Goal: Task Accomplishment & Management: Use online tool/utility

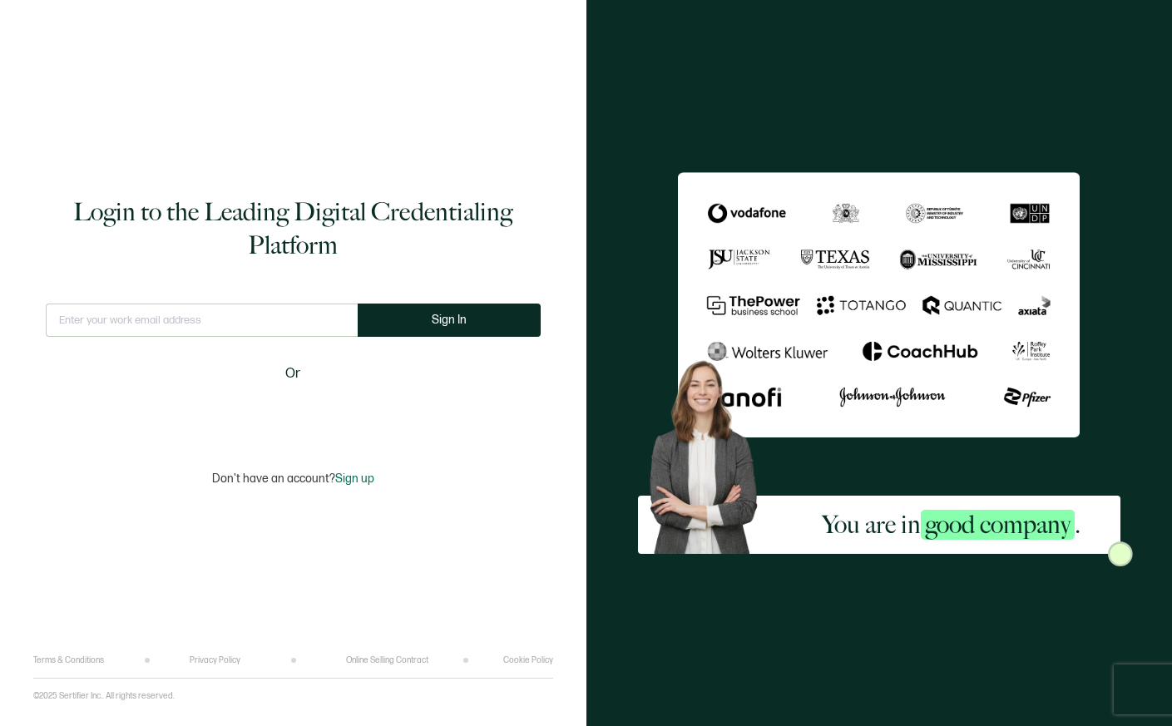
click at [256, 304] on input "text" at bounding box center [202, 320] width 312 height 33
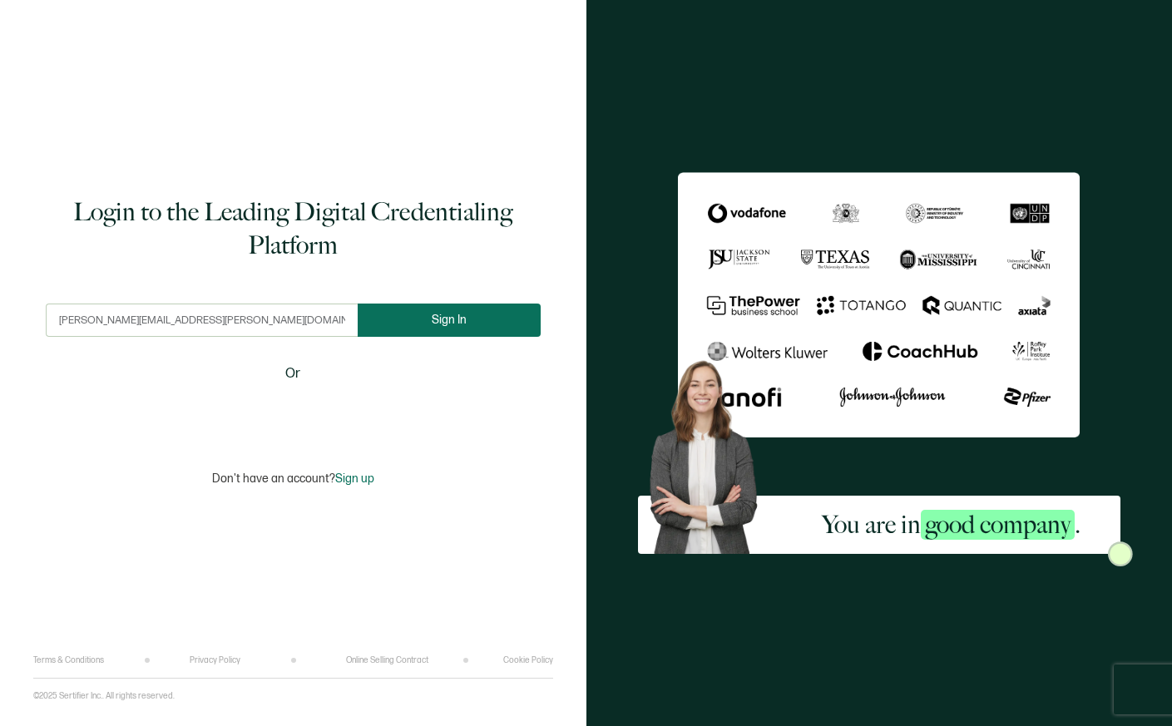
type input "[PERSON_NAME][EMAIL_ADDRESS][PERSON_NAME][DOMAIN_NAME]"
click at [459, 321] on span "Sign In" at bounding box center [449, 320] width 35 height 12
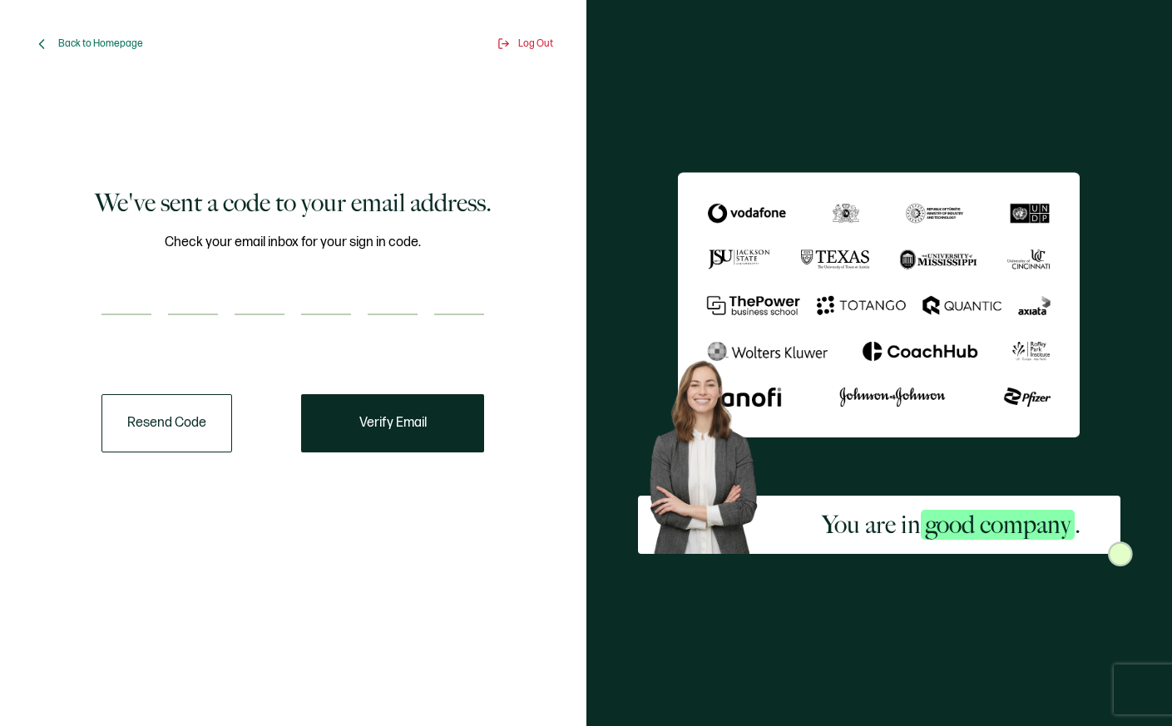
click at [139, 301] on input "number" at bounding box center [126, 298] width 50 height 33
paste input "7"
type input "7"
type input "6"
type input "9"
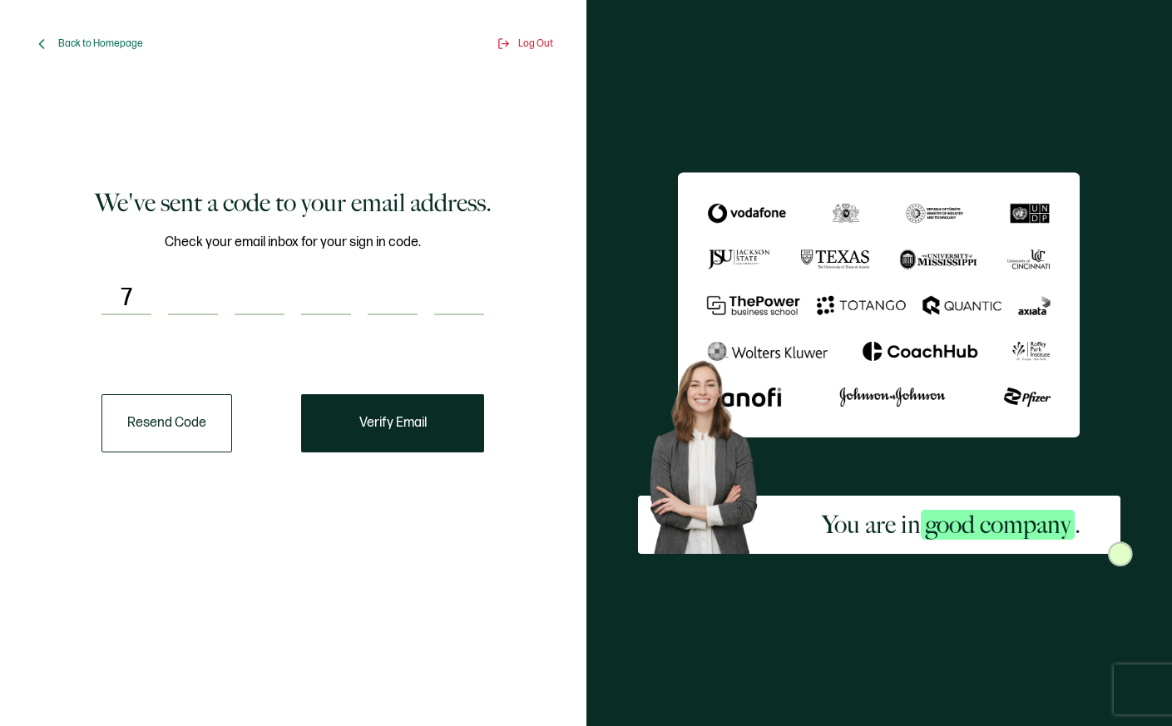
type input "9"
type input "1"
type input "9"
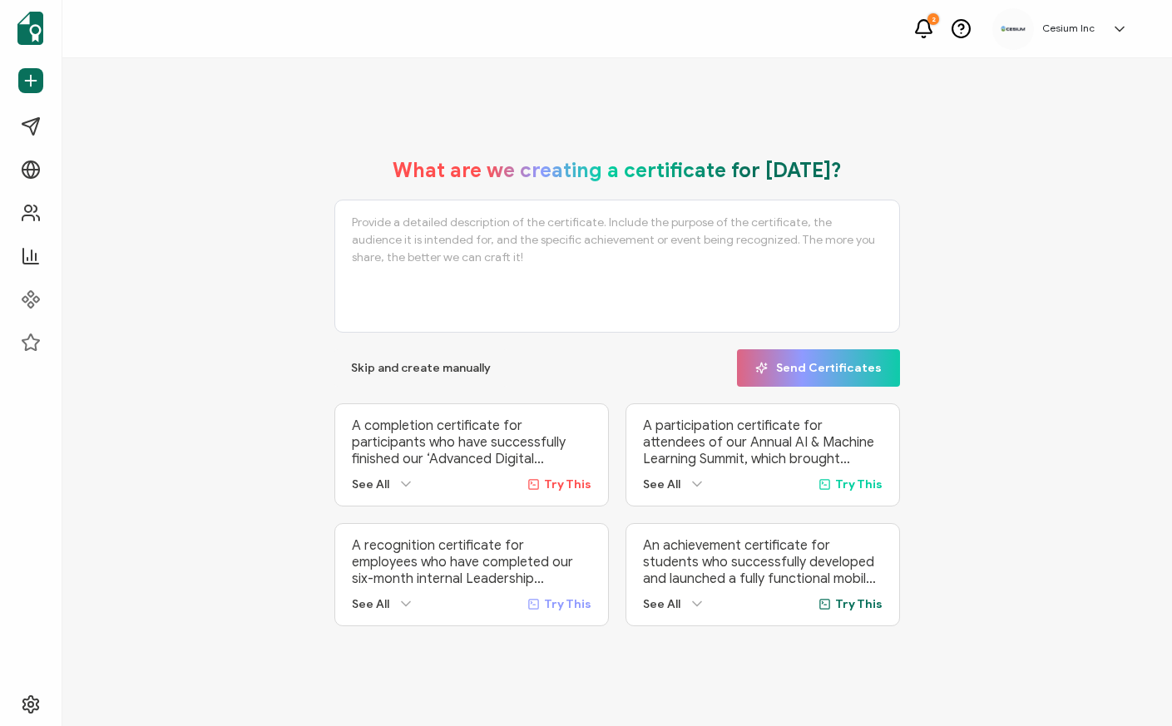
click at [1121, 27] on icon at bounding box center [1119, 29] width 17 height 17
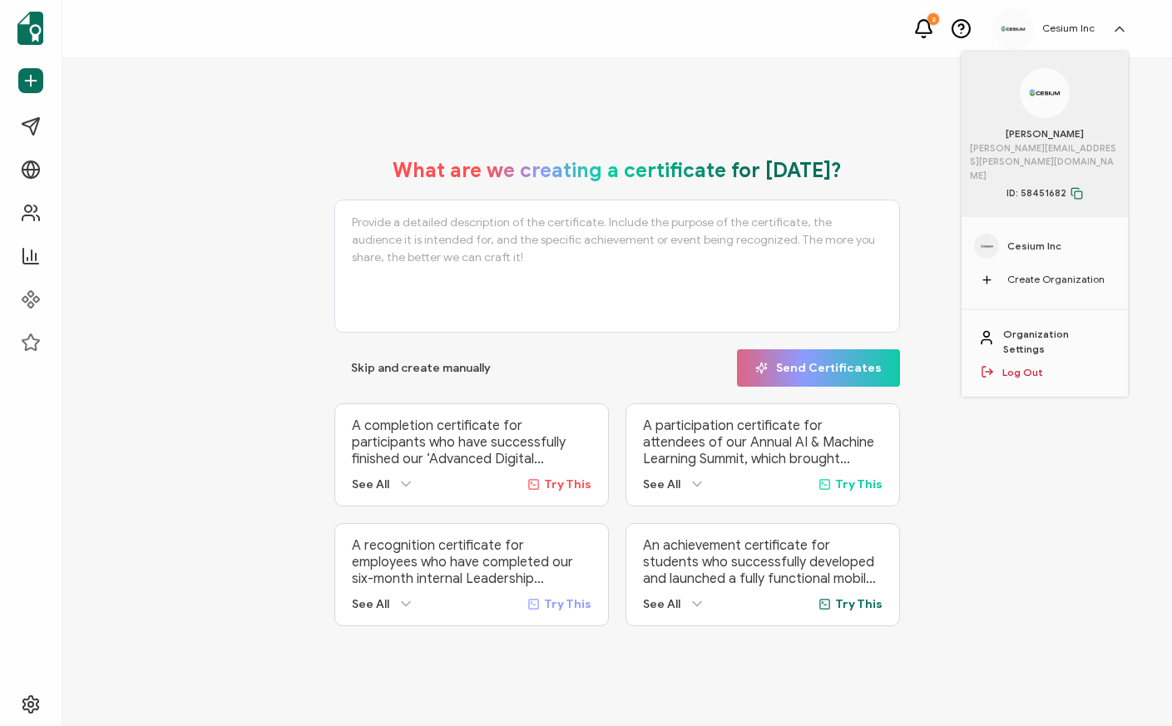
click at [1029, 239] on span "Cesium Inc" at bounding box center [1034, 246] width 54 height 15
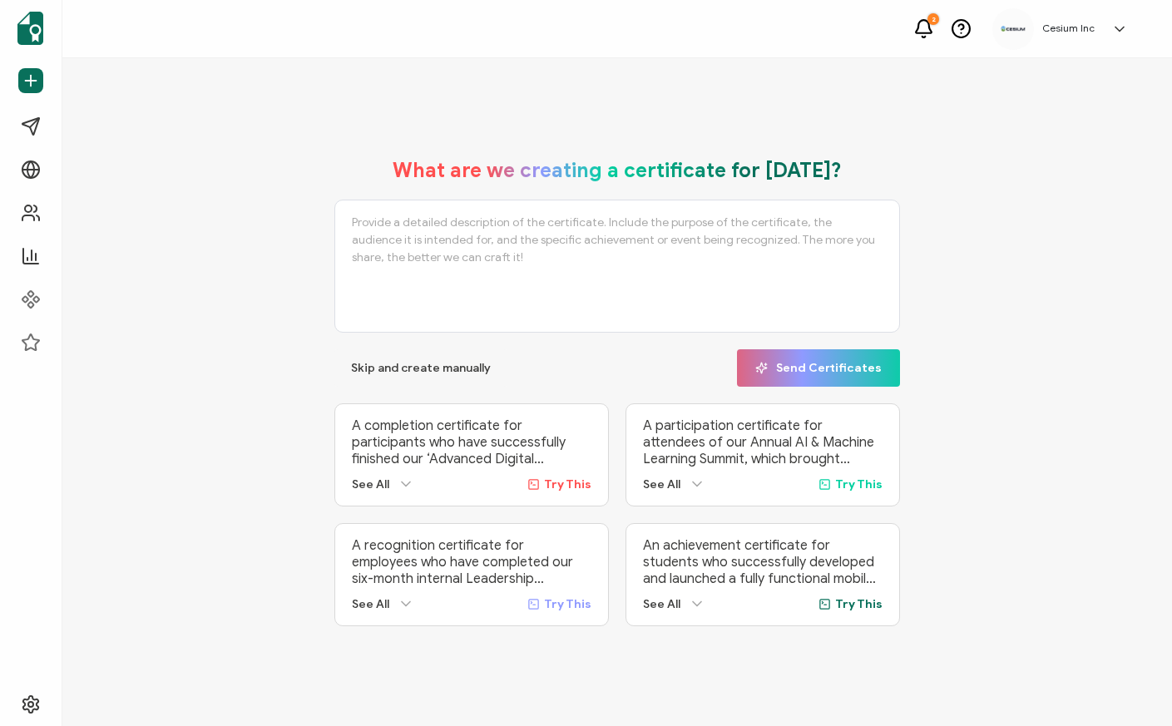
click at [1060, 32] on h5 "Cesium Inc" at bounding box center [1068, 28] width 52 height 12
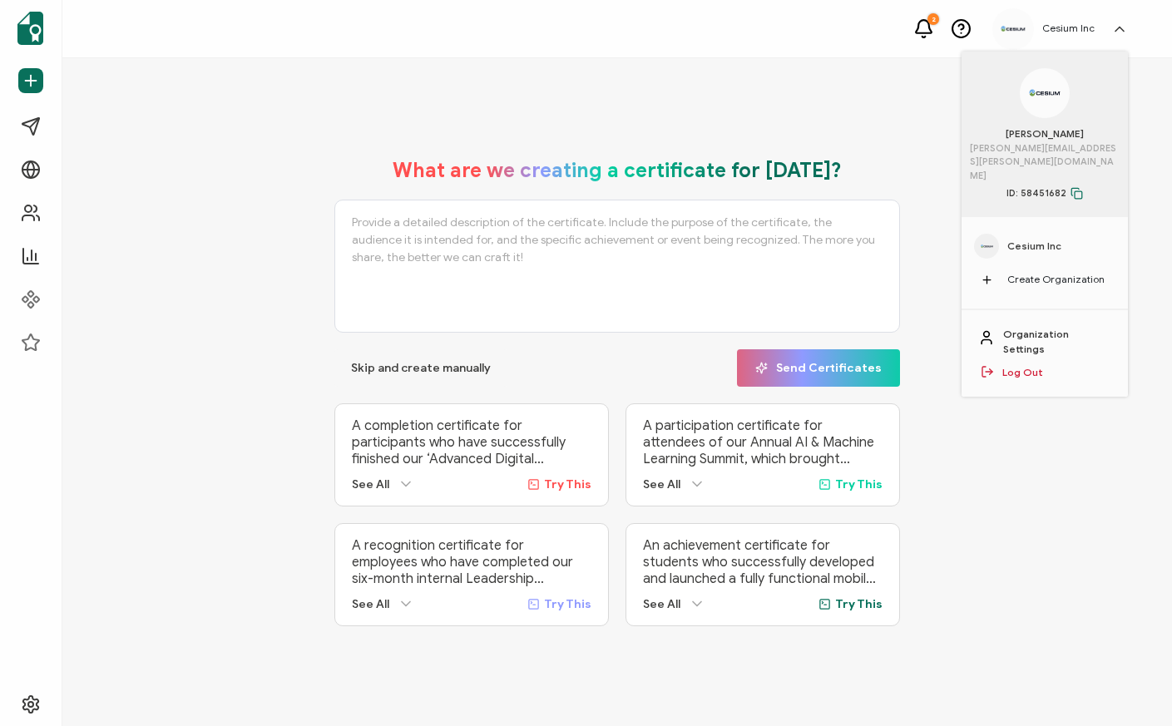
click at [927, 26] on icon at bounding box center [923, 28] width 21 height 21
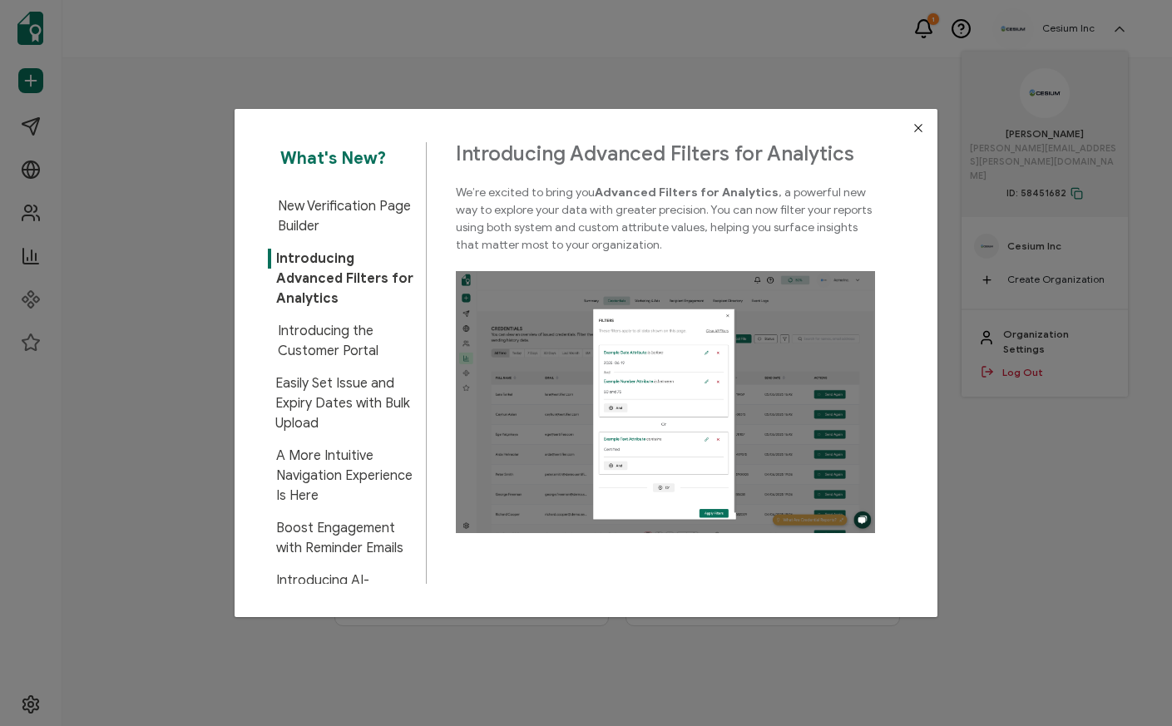
click at [914, 129] on icon "Close" at bounding box center [918, 127] width 13 height 13
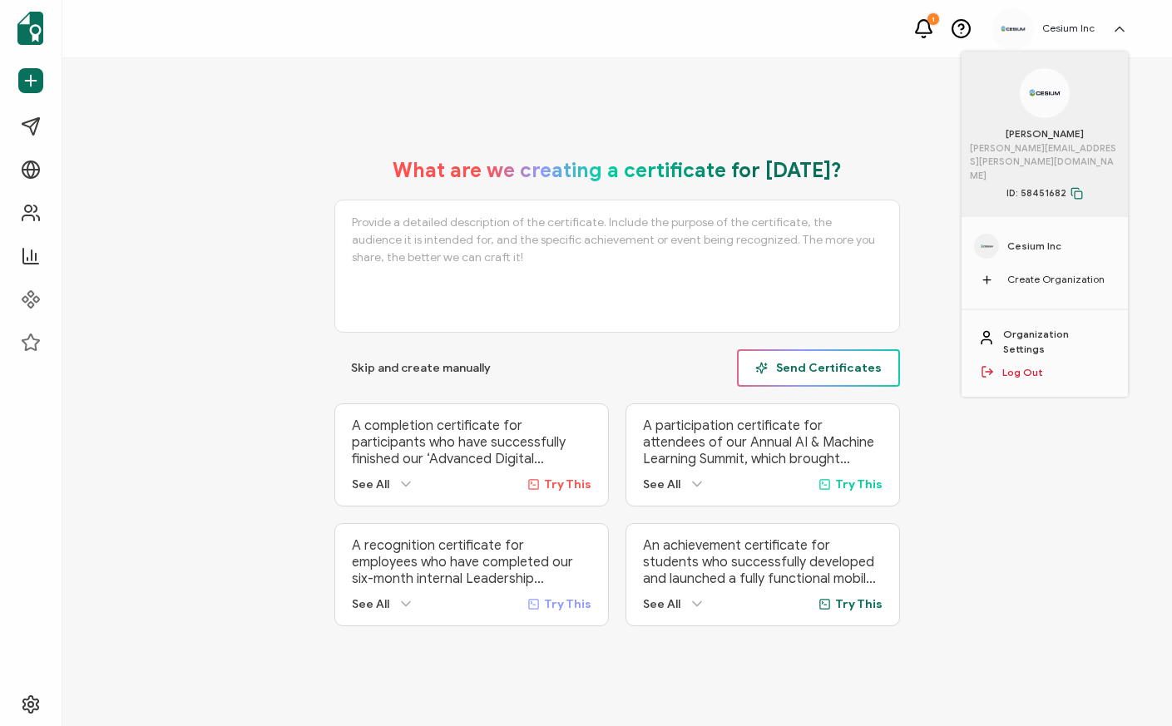
click at [804, 369] on span "Send Certificates" at bounding box center [818, 368] width 126 height 12
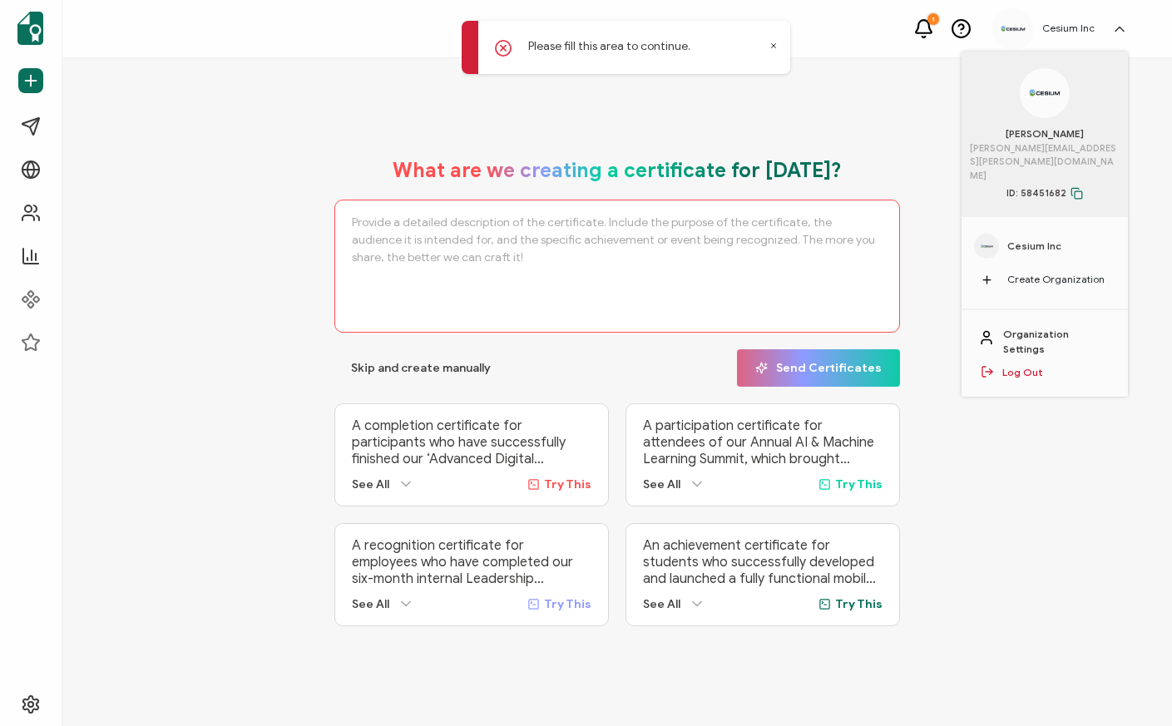
click at [773, 45] on icon at bounding box center [773, 46] width 4 height 4
click at [506, 263] on textarea at bounding box center [617, 266] width 566 height 133
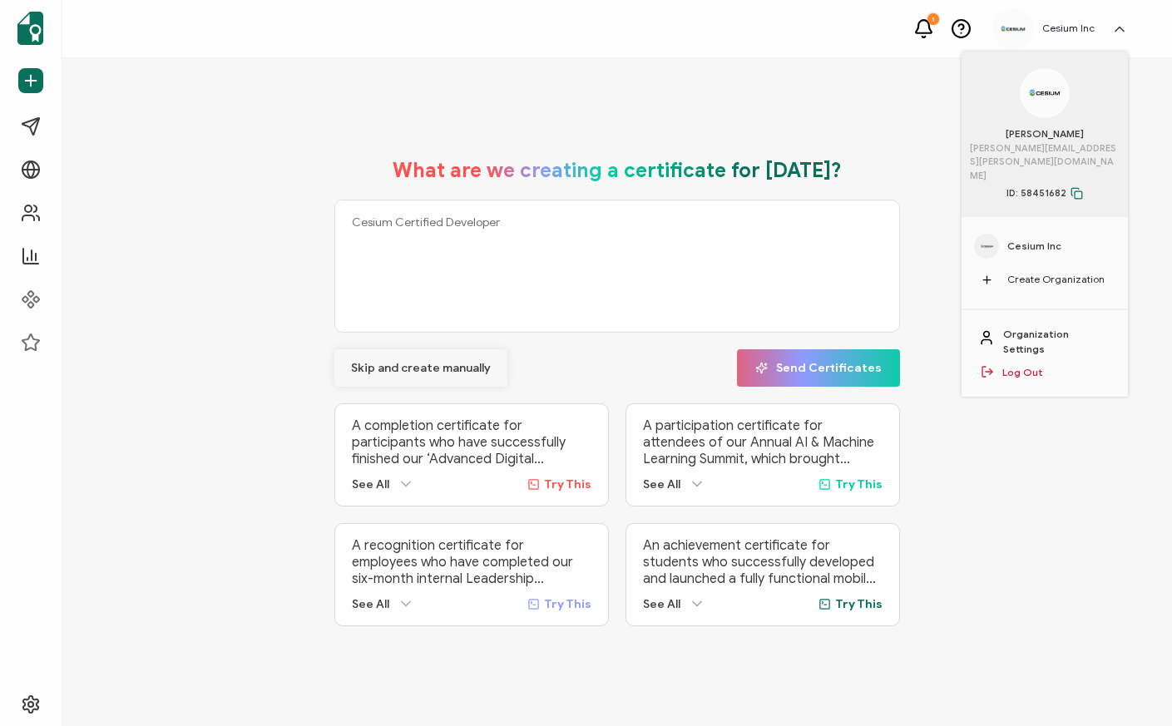
type textarea "Cesium Certified Developer"
click at [464, 363] on span "Skip and create manually" at bounding box center [421, 369] width 140 height 12
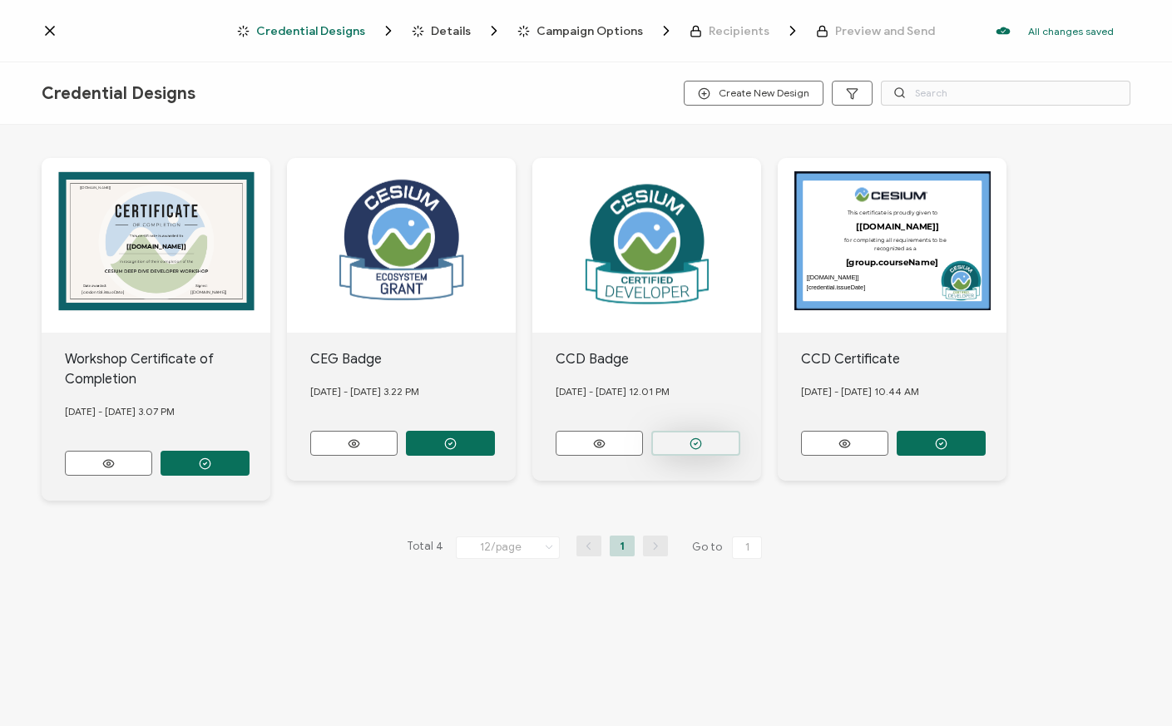
click at [211, 457] on icon "button" at bounding box center [205, 463] width 12 height 12
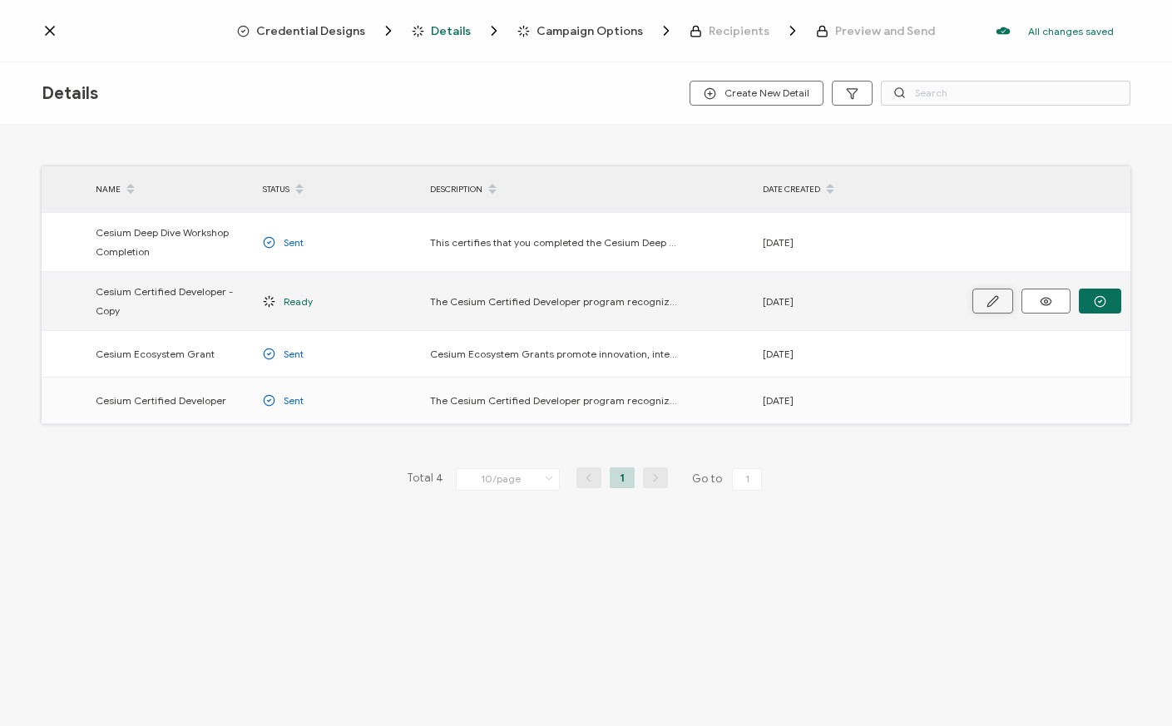
click at [991, 300] on icon "button" at bounding box center [992, 301] width 10 height 10
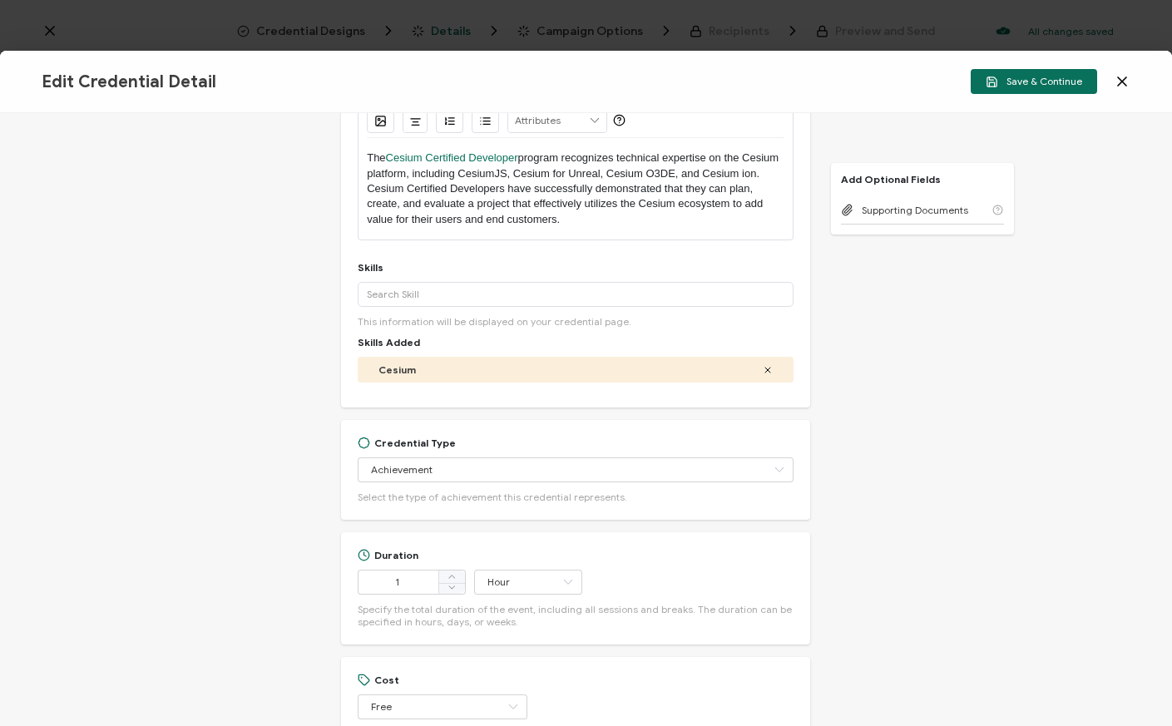
scroll to position [205, 0]
click at [410, 294] on input "text" at bounding box center [576, 291] width 436 height 25
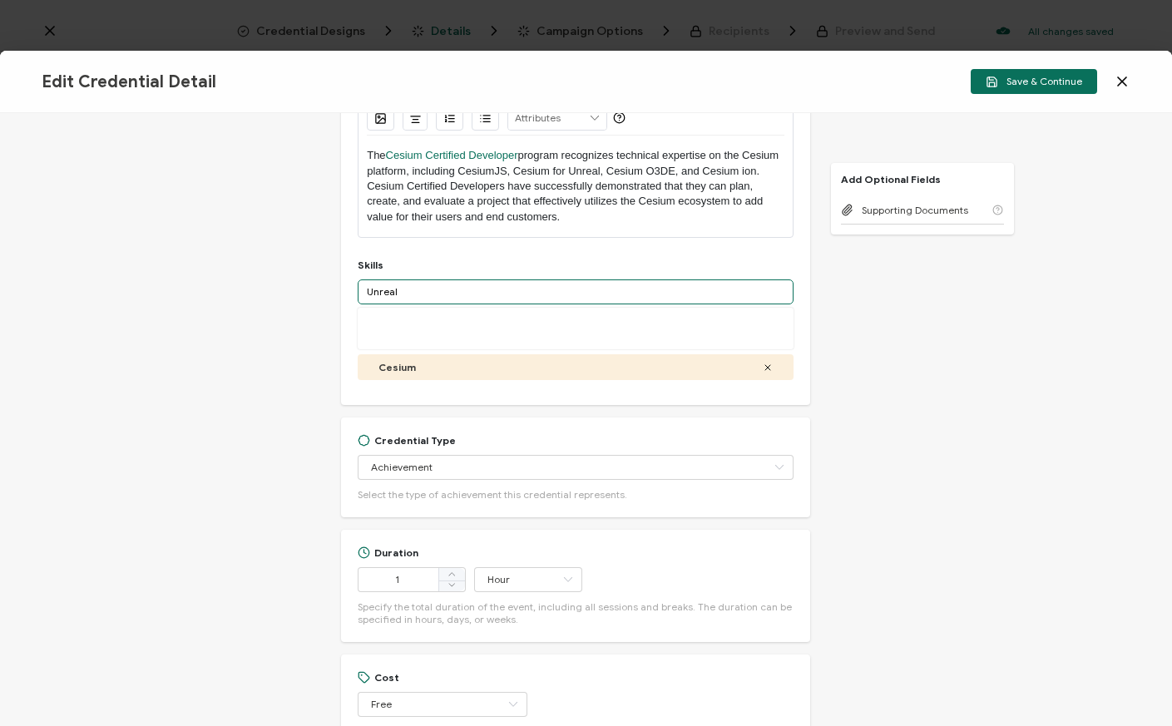
click at [366, 291] on input "Unreal" at bounding box center [576, 291] width 436 height 25
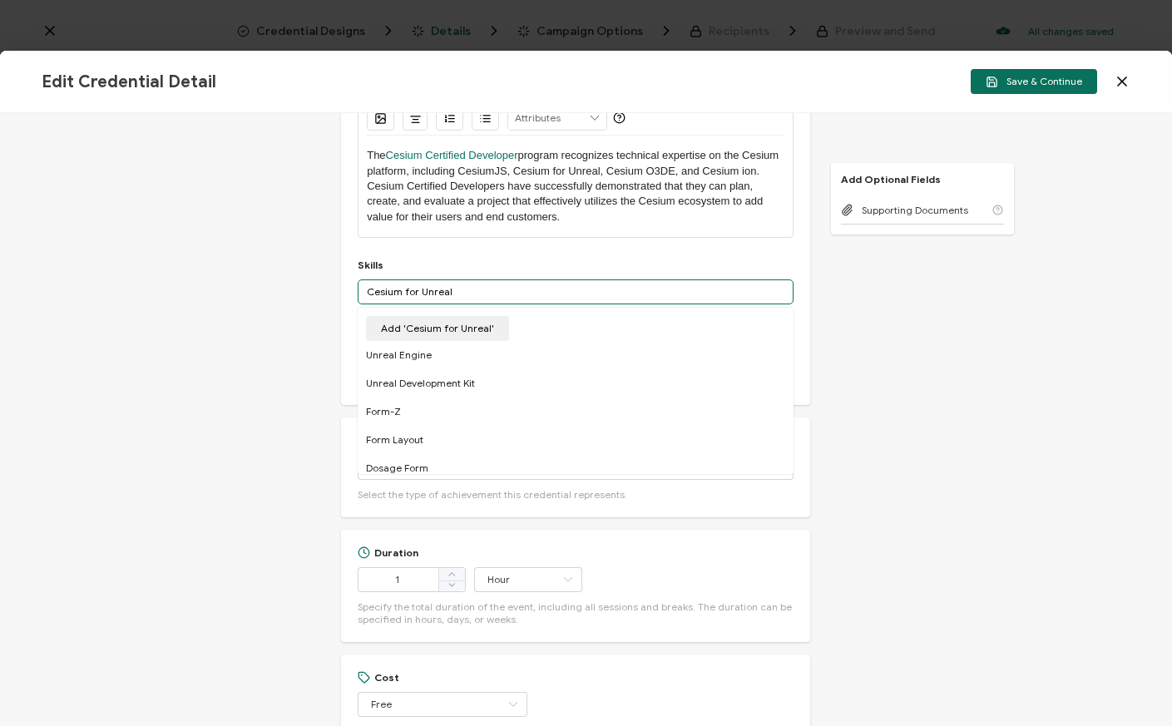
type input "Cesium for Unreal"
click at [981, 406] on div "Credential Title Cesium Certified Developer - Copy ISSUER Issuer Name Credentia…" at bounding box center [586, 419] width 1172 height 613
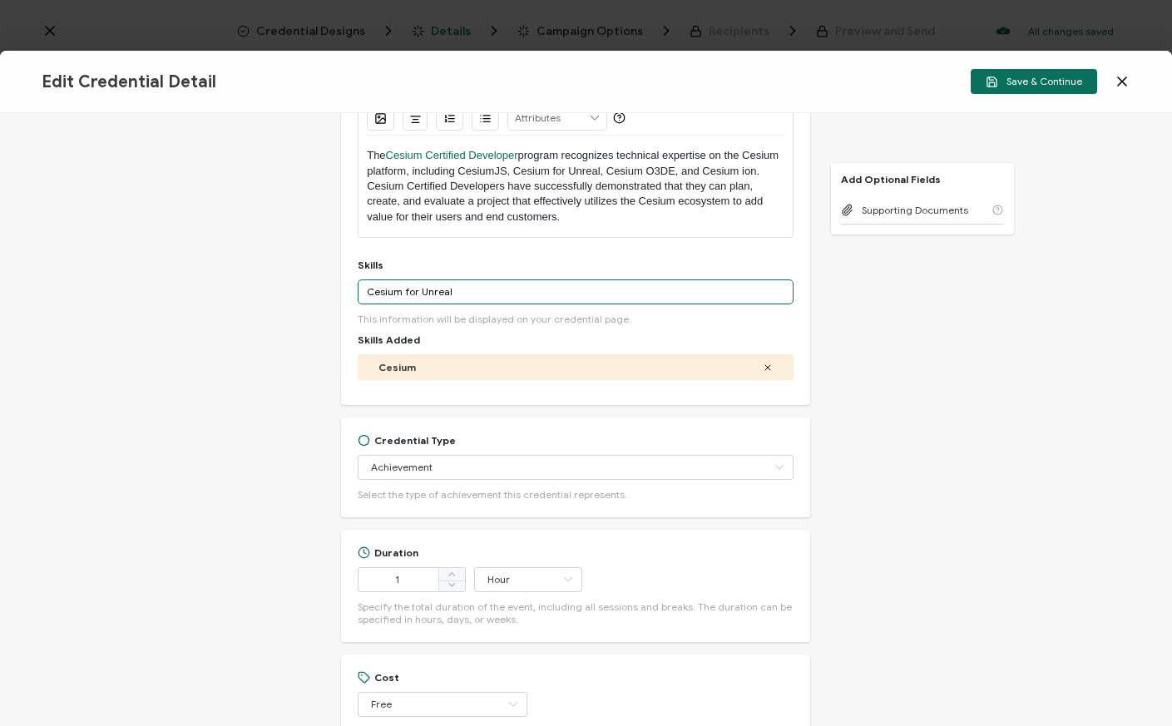
drag, startPoint x: 497, startPoint y: 289, endPoint x: 256, endPoint y: 289, distance: 240.4
click at [256, 289] on div "Credential Title Cesium Certified Developer - Copy ISSUER Issuer Name Credentia…" at bounding box center [586, 419] width 1172 height 613
click at [778, 466] on icon at bounding box center [778, 467] width 21 height 25
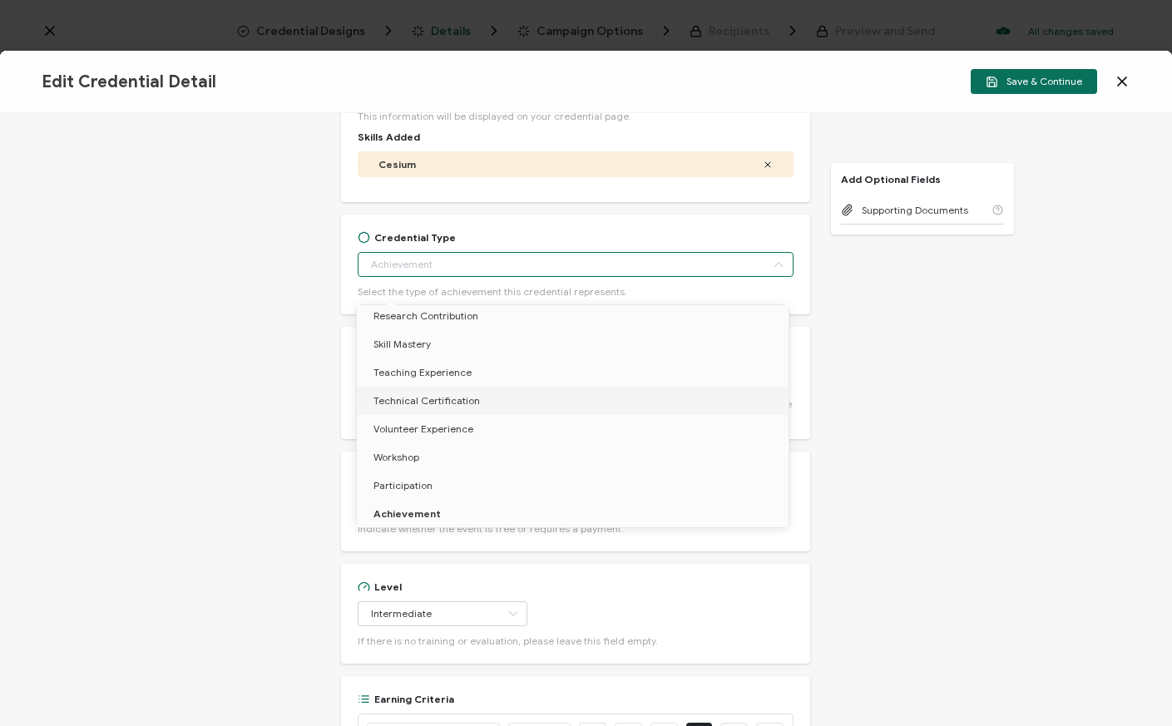
scroll to position [420, 0]
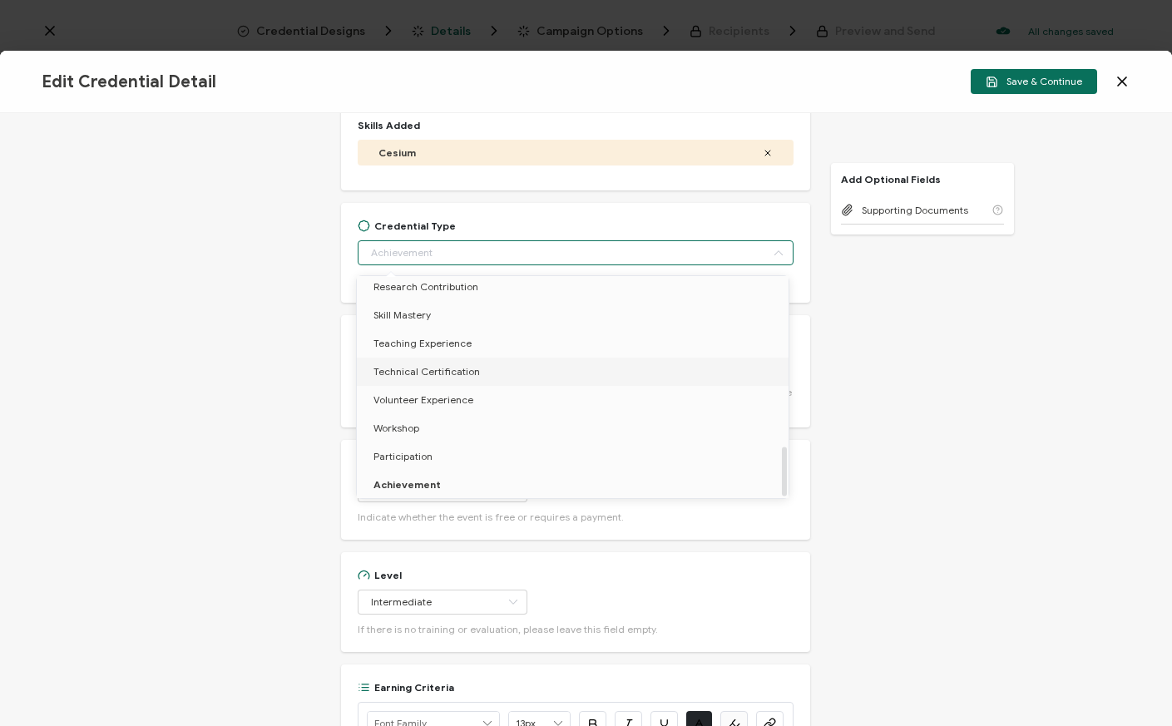
click at [463, 365] on span "Technical Certification" at bounding box center [426, 371] width 106 height 12
type input "Technical Certification"
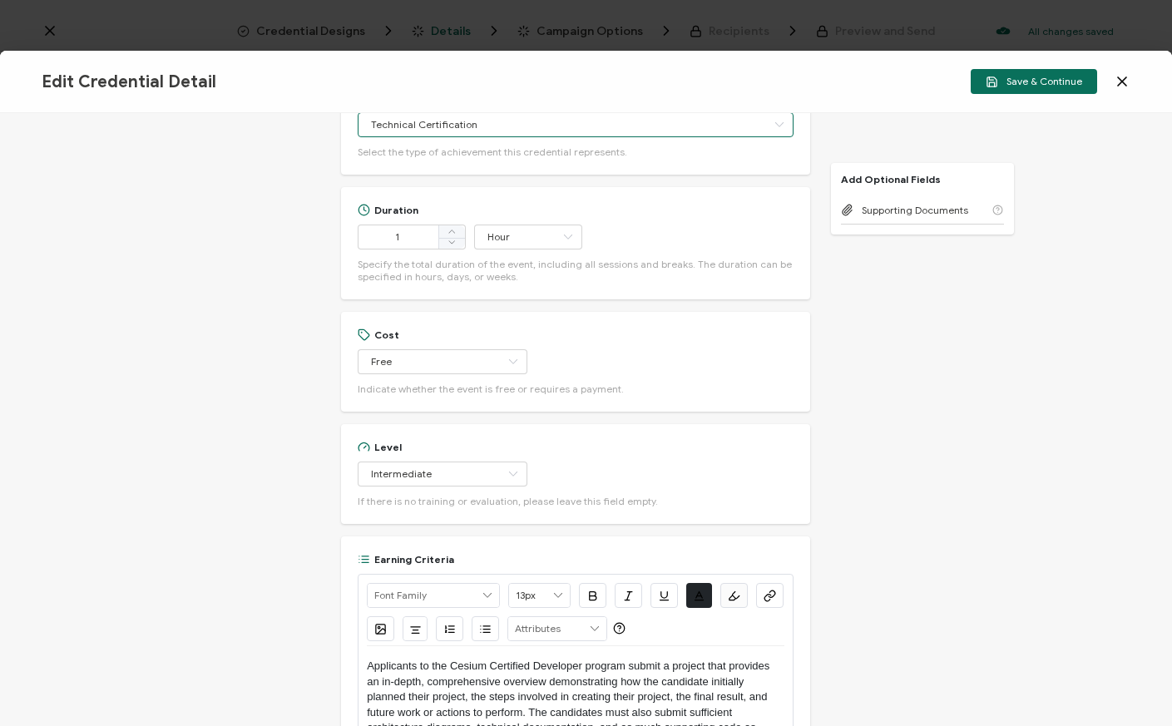
scroll to position [476, 0]
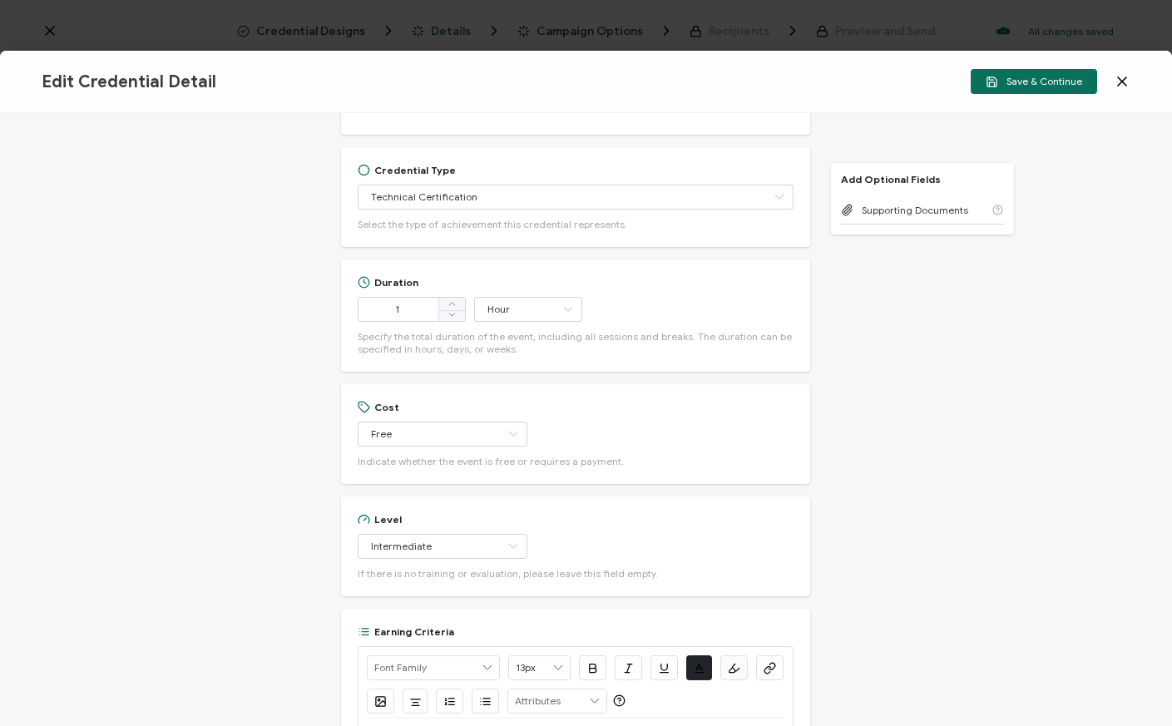
click at [1121, 82] on icon at bounding box center [1122, 81] width 8 height 8
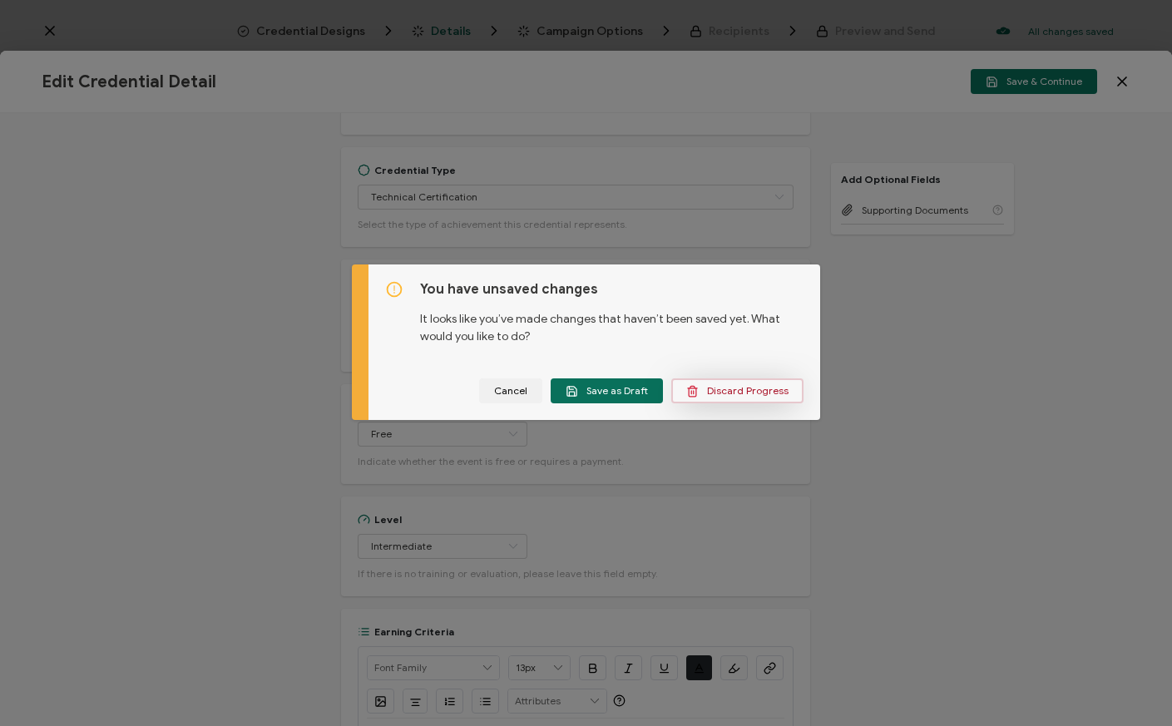
click at [713, 394] on span "Discard Progress" at bounding box center [737, 391] width 102 height 12
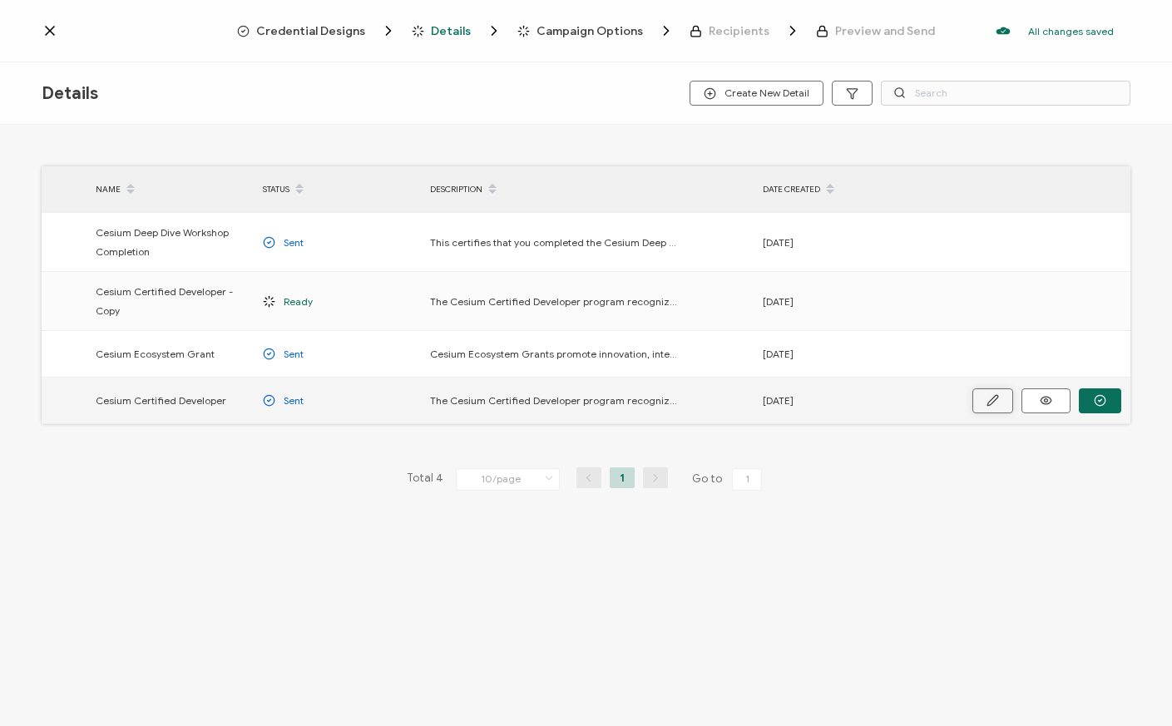
click at [0, 0] on icon "button" at bounding box center [0, 0] width 0 height 0
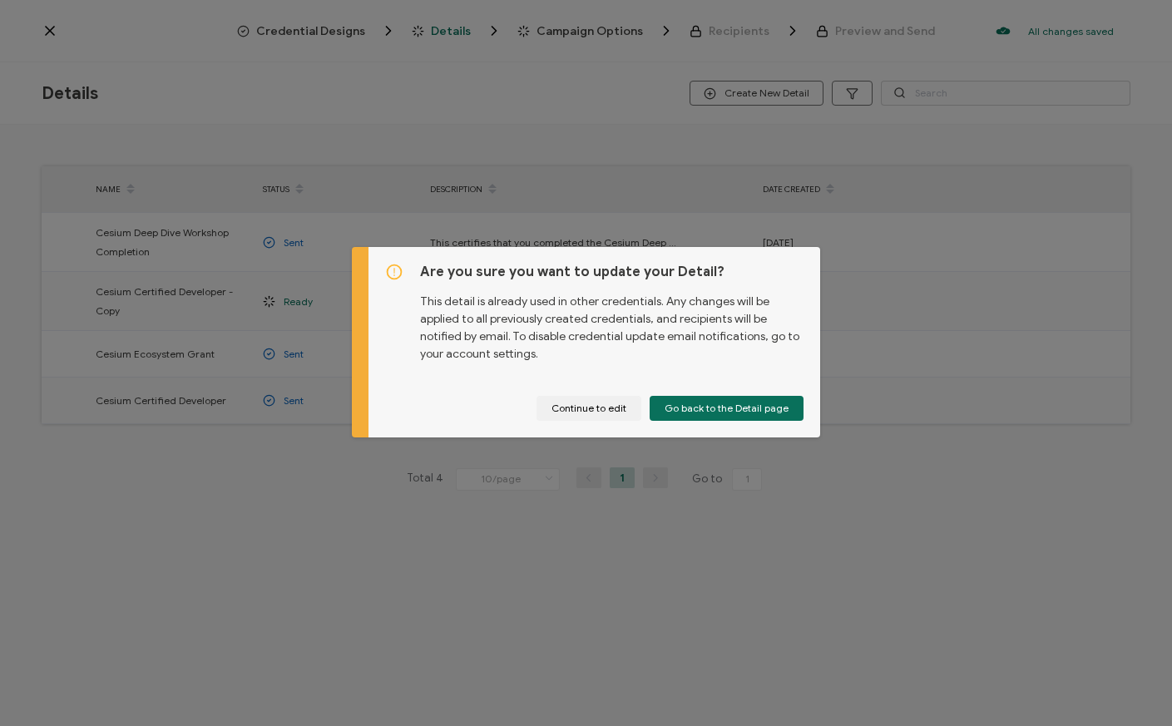
click at [779, 595] on div "Are you sure you want to update your Detail? This detail is already used in oth…" at bounding box center [586, 363] width 1172 height 726
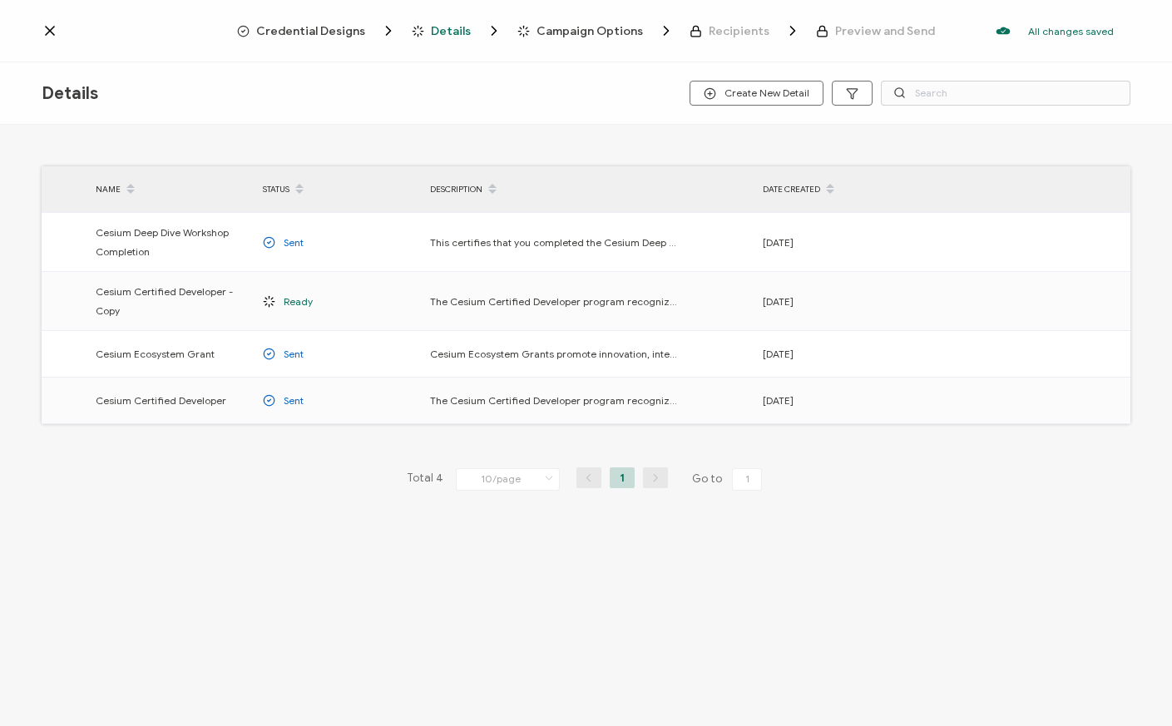
click at [610, 32] on span "Campaign Options" at bounding box center [589, 31] width 106 height 12
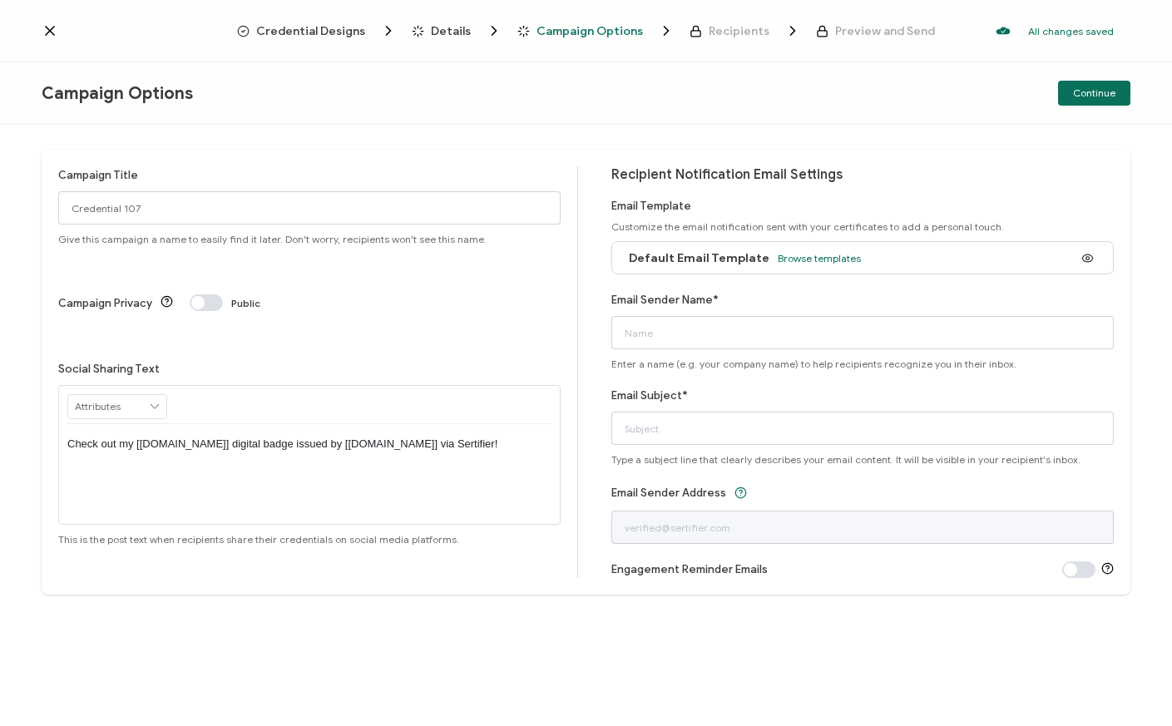
click at [462, 31] on span "Details" at bounding box center [451, 31] width 40 height 12
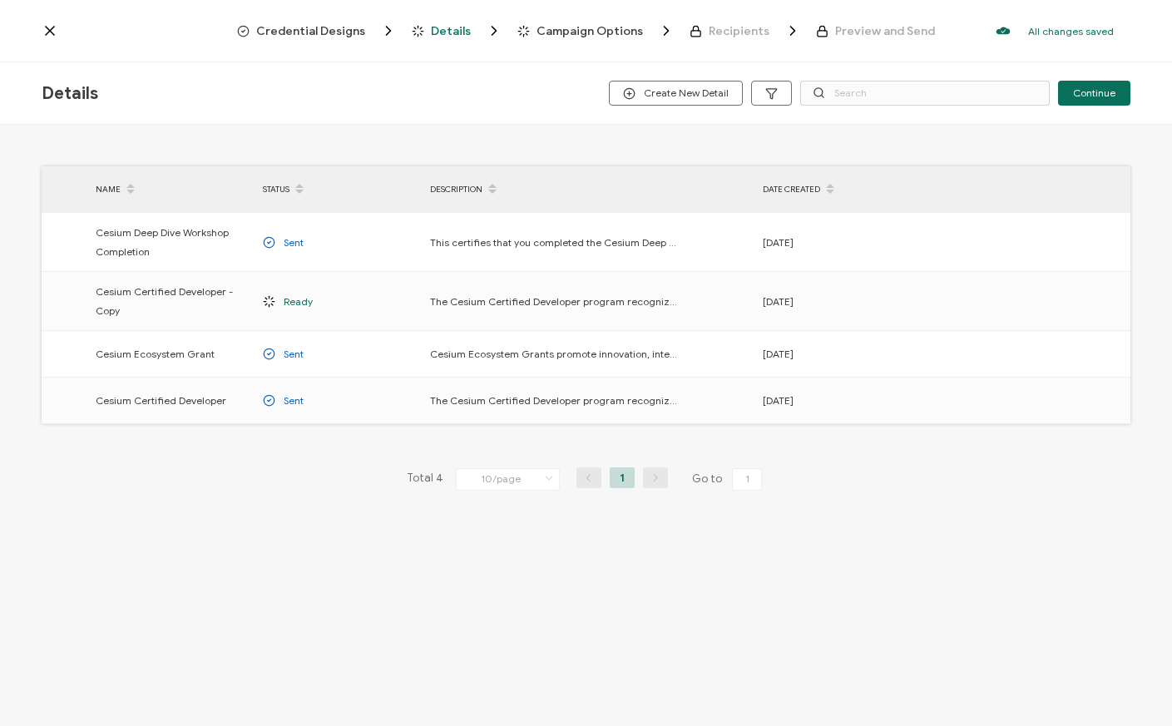
click at [729, 28] on span "Recipients" at bounding box center [739, 31] width 61 height 12
click at [741, 32] on span "Recipients" at bounding box center [739, 31] width 61 height 12
click at [785, 31] on icon "Breadcrumb" at bounding box center [792, 30] width 17 height 17
click at [303, 31] on span "Credential Designs" at bounding box center [310, 31] width 109 height 12
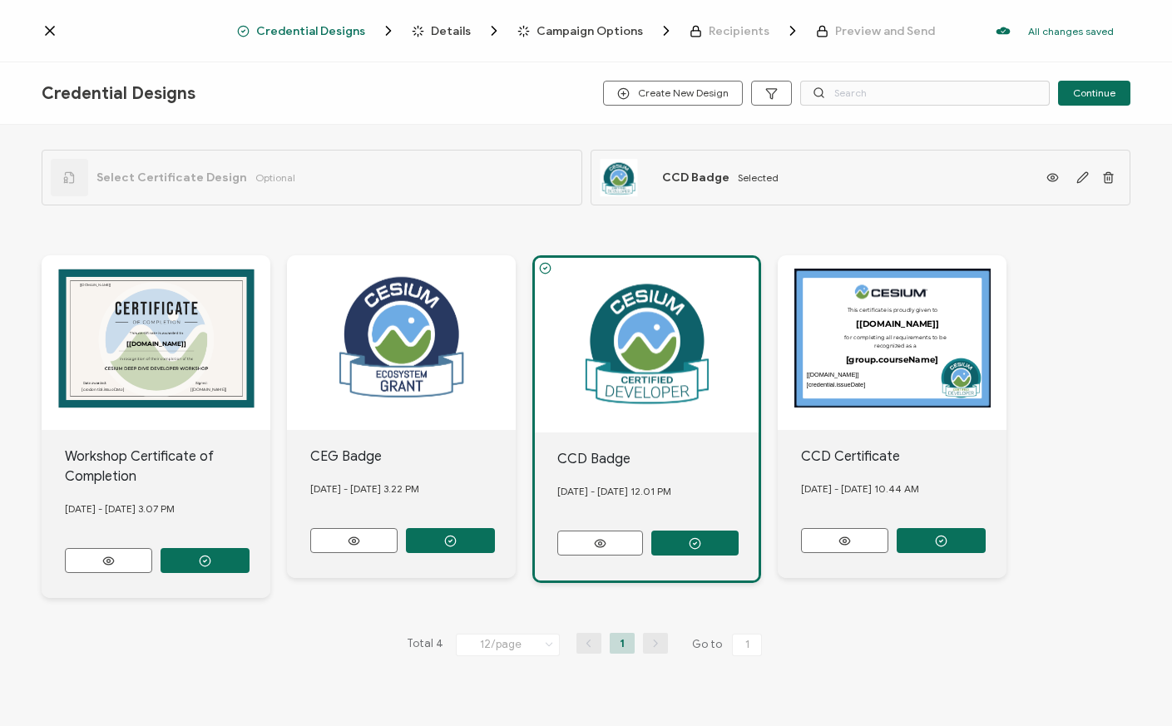
click at [598, 297] on div at bounding box center [647, 345] width 224 height 175
click at [663, 423] on div at bounding box center [647, 345] width 224 height 175
click at [785, 30] on icon "Breadcrumb" at bounding box center [792, 30] width 17 height 17
click at [729, 30] on span "Recipients" at bounding box center [739, 31] width 61 height 12
click at [651, 383] on div at bounding box center [647, 345] width 224 height 175
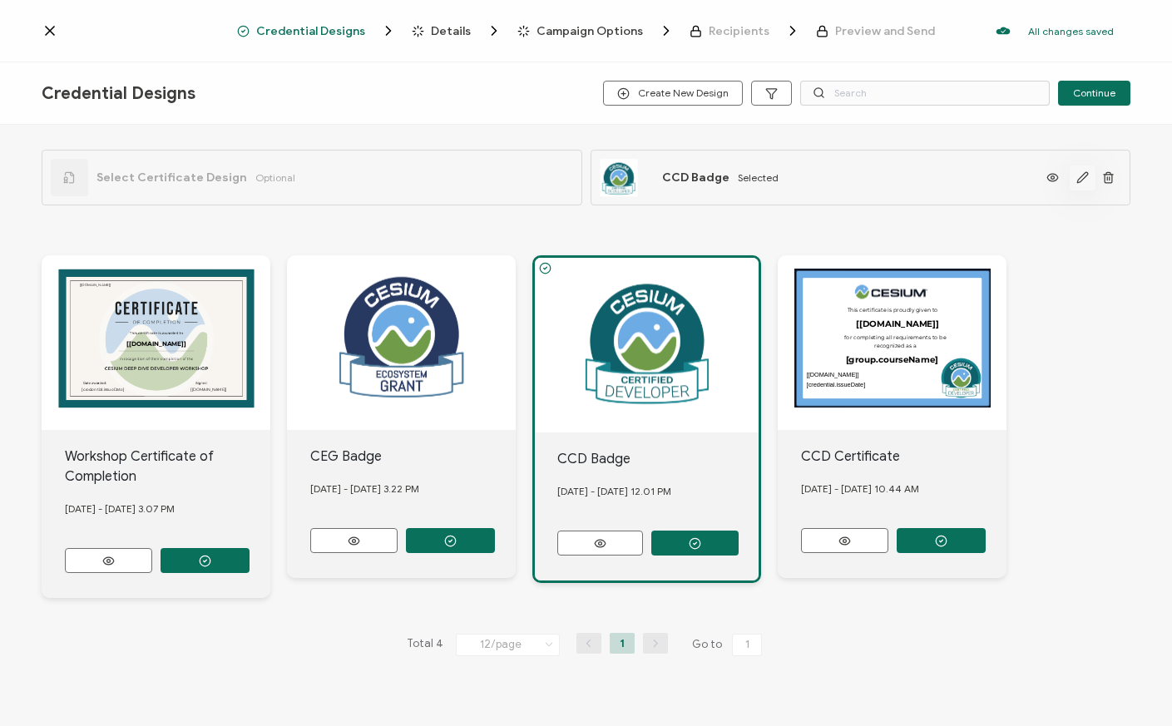
click at [1076, 178] on icon "button" at bounding box center [1082, 177] width 12 height 12
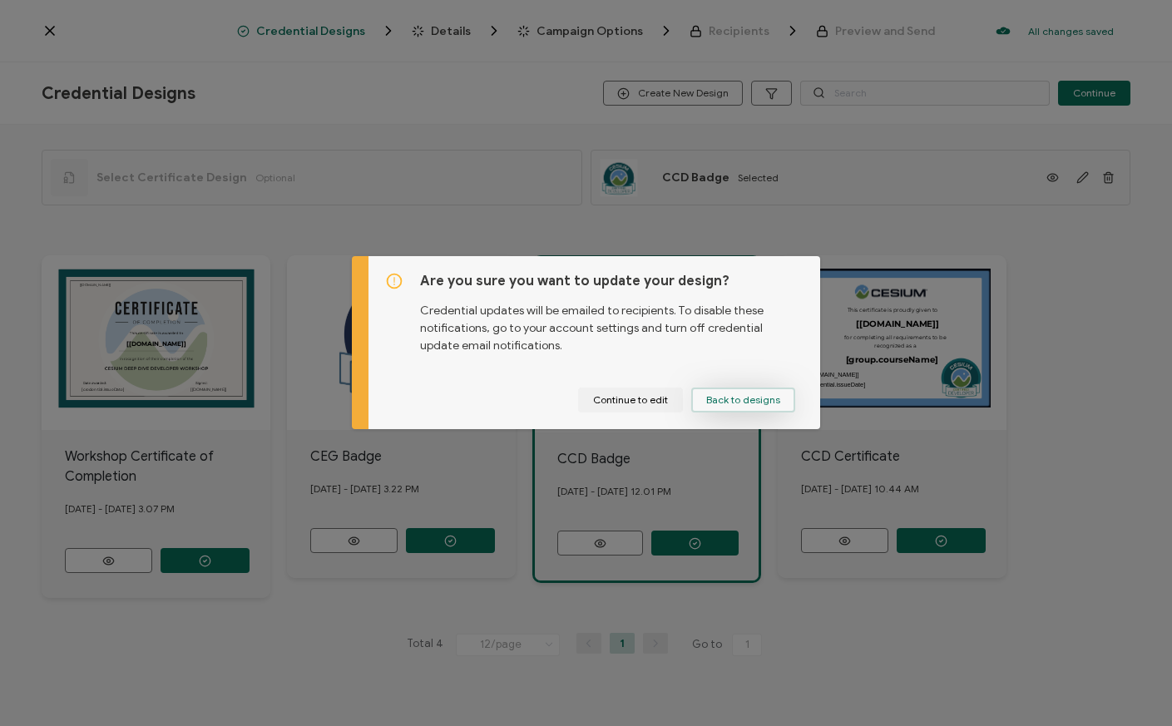
click at [732, 404] on span "Back to designs" at bounding box center [743, 400] width 74 height 10
